Goal: Information Seeking & Learning: Learn about a topic

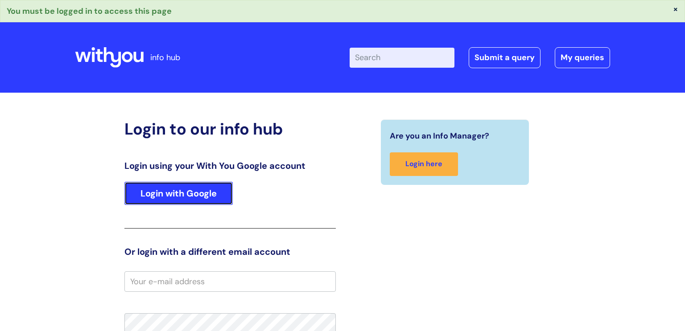
click at [181, 188] on link "Login with Google" at bounding box center [178, 193] width 108 height 23
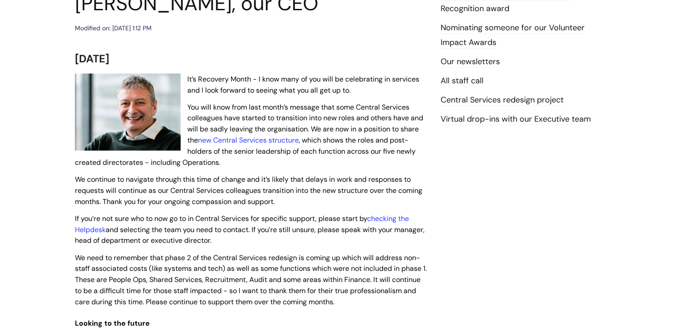
scroll to position [146, 0]
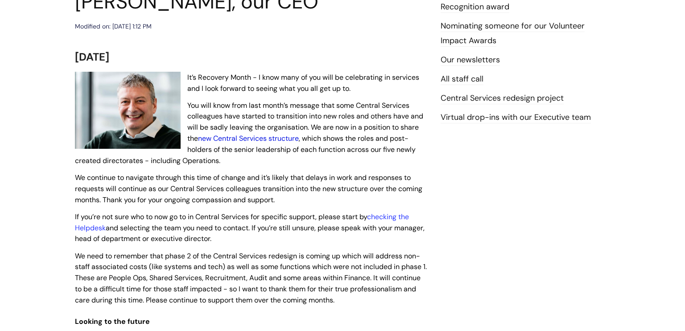
click at [250, 139] on link "new Central Services structure" at bounding box center [248, 138] width 101 height 9
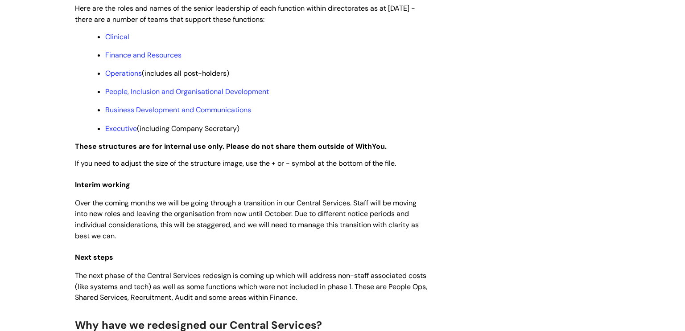
scroll to position [758, 0]
click at [128, 78] on link "Operations" at bounding box center [123, 72] width 37 height 9
